Goal: Task Accomplishment & Management: Manage account settings

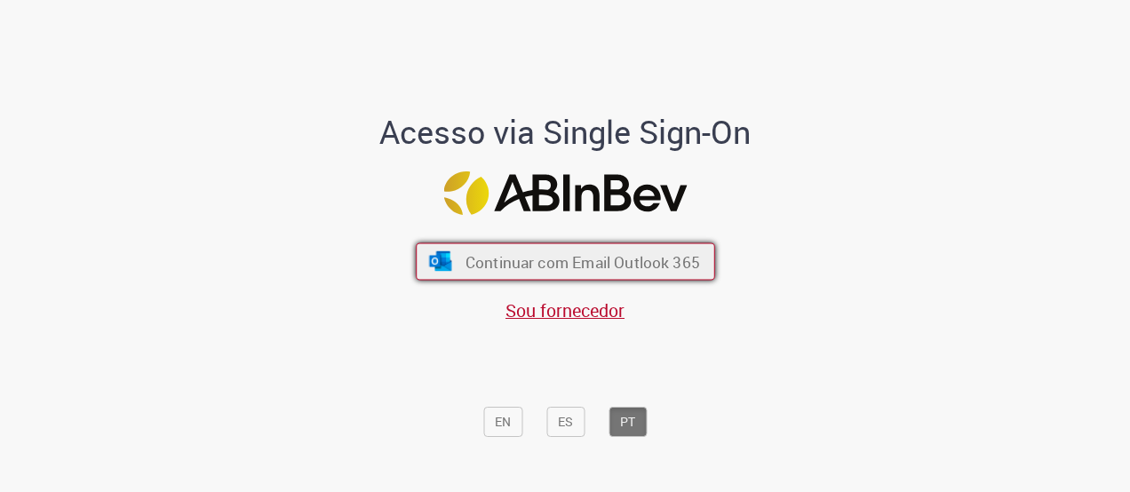
click at [617, 251] on span "Continuar com Email Outlook 365" at bounding box center [581, 261] width 234 height 20
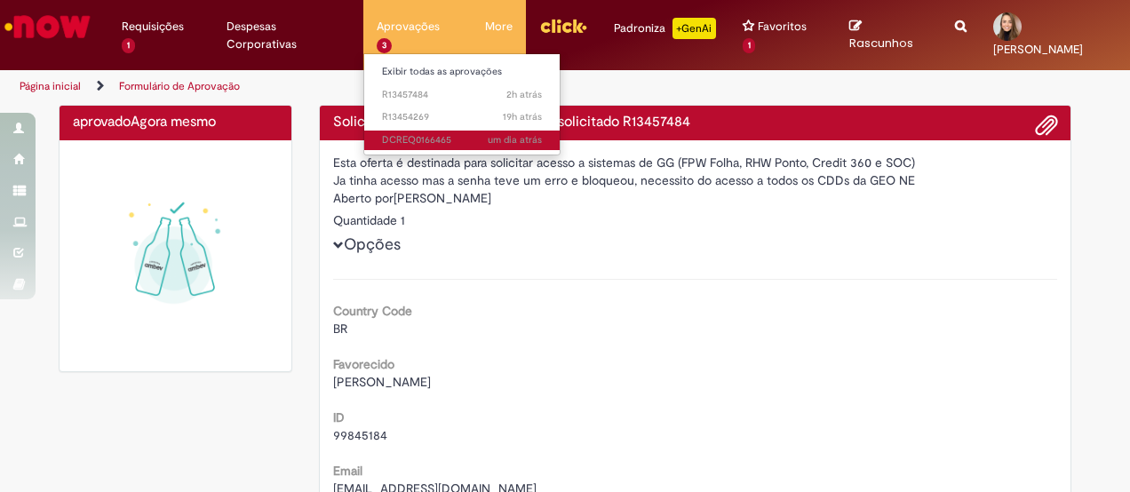
click at [409, 135] on span "um dia atrás um dia atrás DCREQ0166465" at bounding box center [462, 140] width 160 height 14
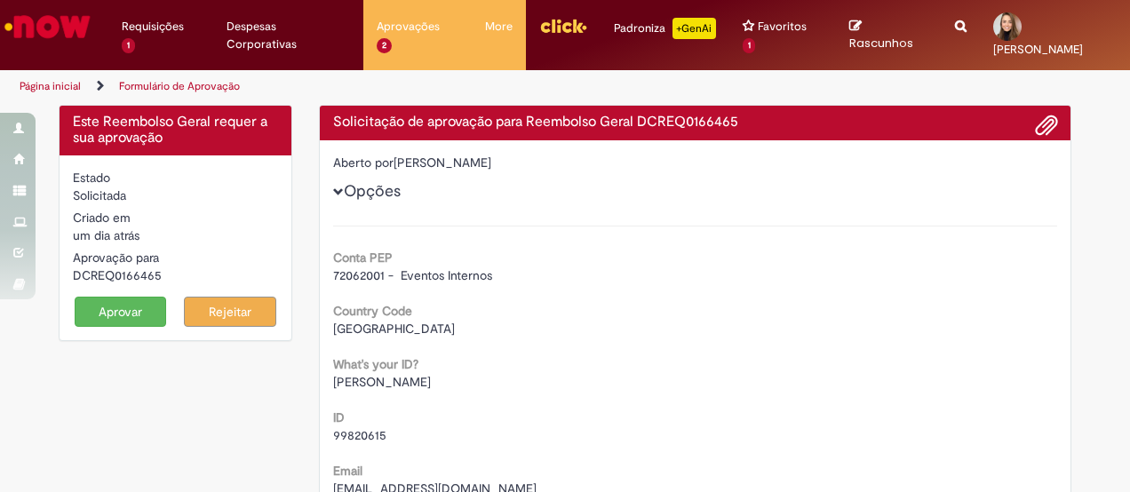
scroll to position [74, 0]
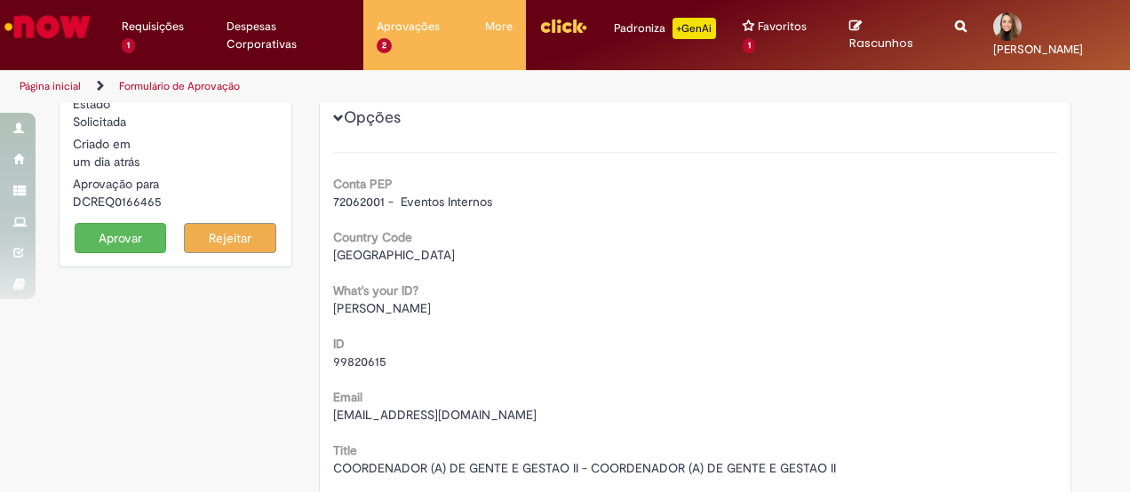
click at [110, 229] on button "Aprovar" at bounding box center [121, 238] width 92 height 30
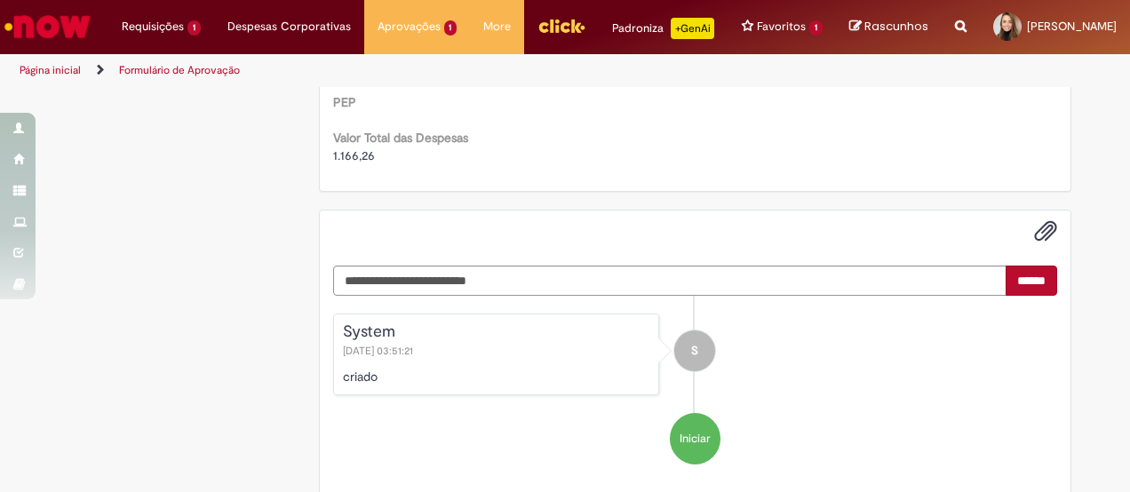
scroll to position [781, 0]
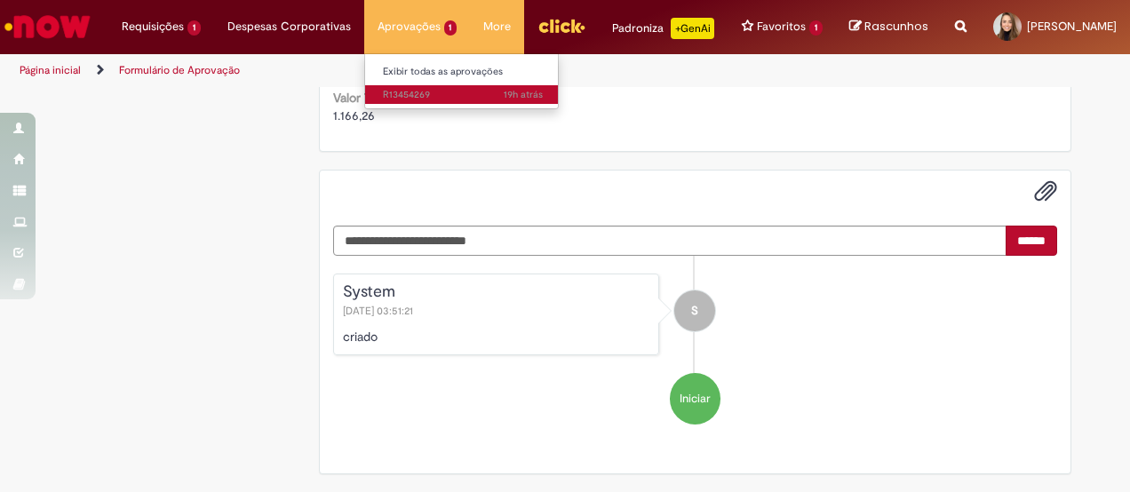
click at [385, 94] on span "19h atrás 19 horas atrás R13454269" at bounding box center [463, 95] width 160 height 14
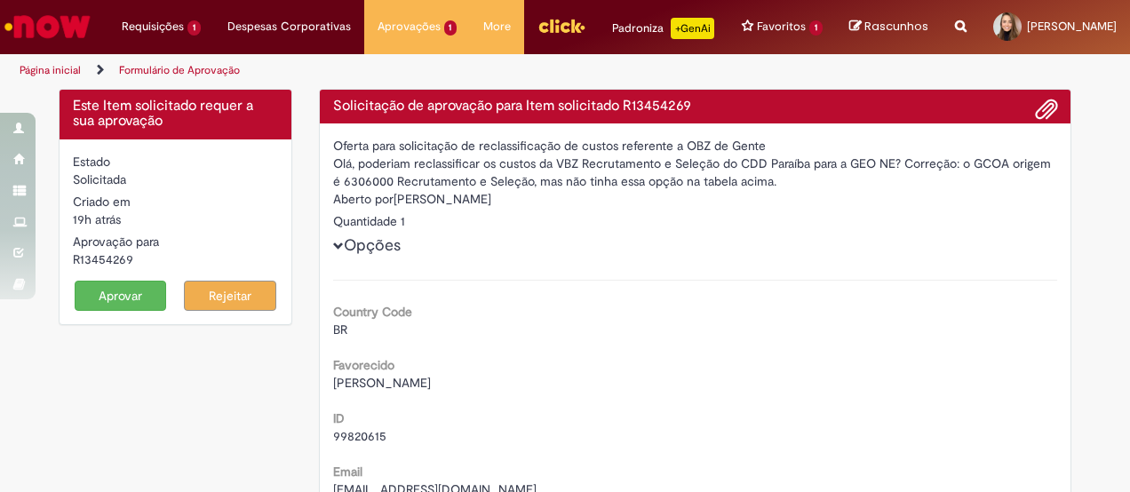
click at [126, 303] on button "Aprovar" at bounding box center [121, 296] width 92 height 30
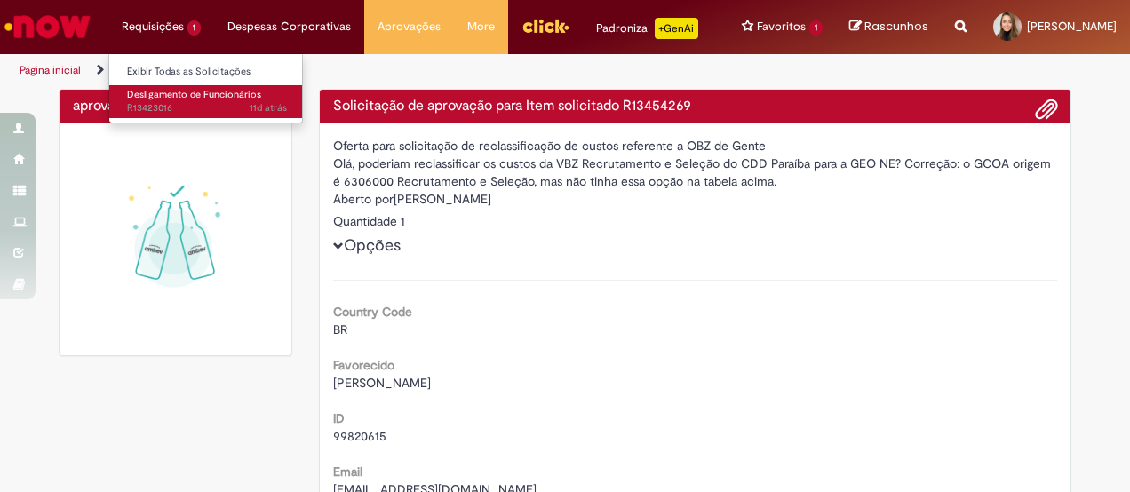
click at [198, 101] on link "Desligamento de Funcionários 11d atrás 11 dias atrás R13423016" at bounding box center [206, 101] width 195 height 33
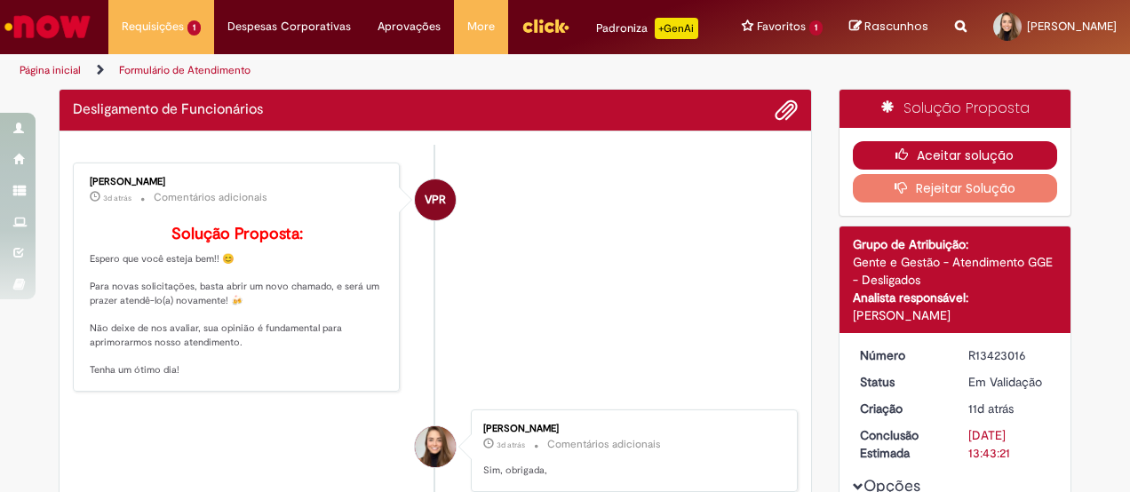
click at [930, 147] on button "Aceitar solução" at bounding box center [955, 155] width 205 height 28
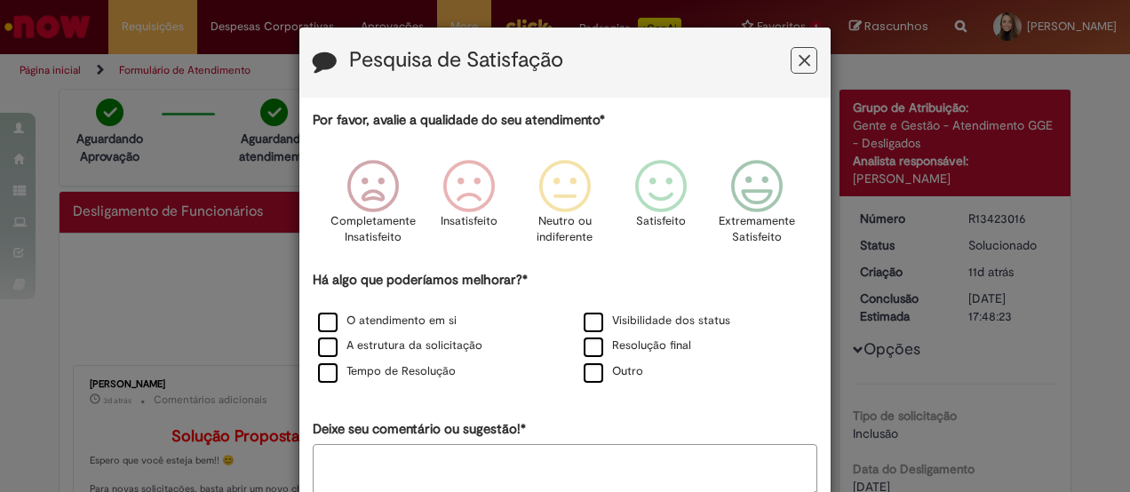
click at [798, 64] on icon "Feedback" at bounding box center [804, 61] width 12 height 19
